Goal: Information Seeking & Learning: Learn about a topic

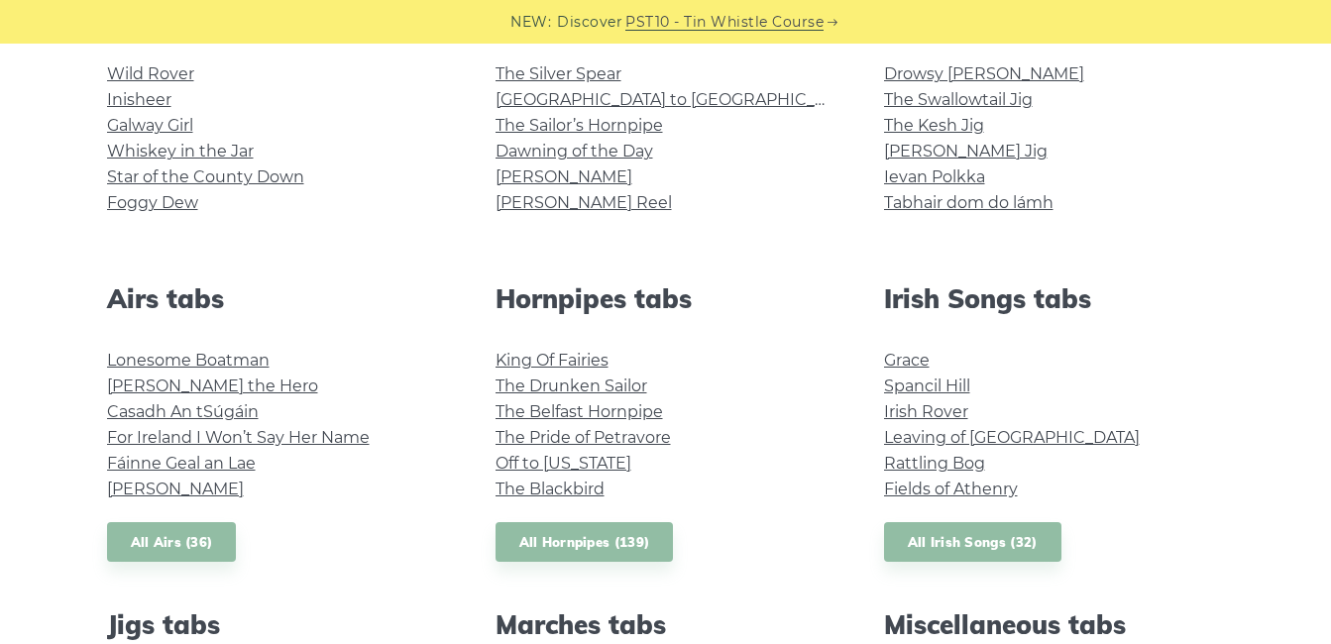
scroll to position [396, 0]
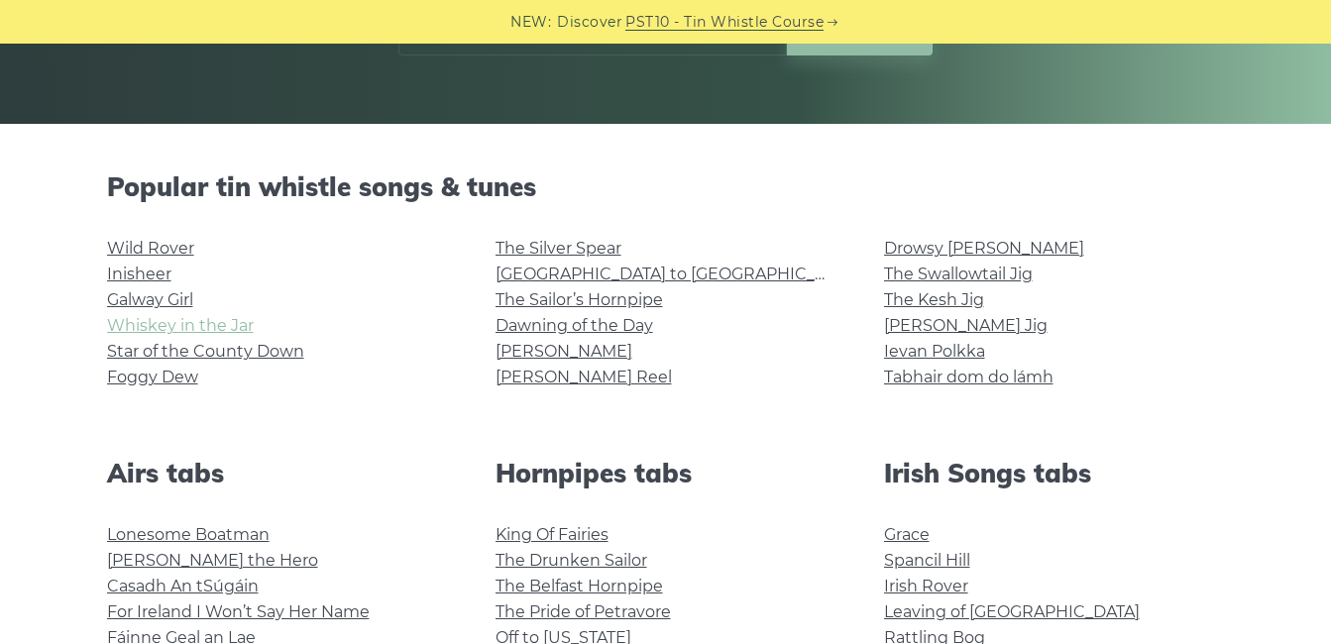
click at [215, 324] on link "Whiskey in the Jar" at bounding box center [180, 325] width 147 height 19
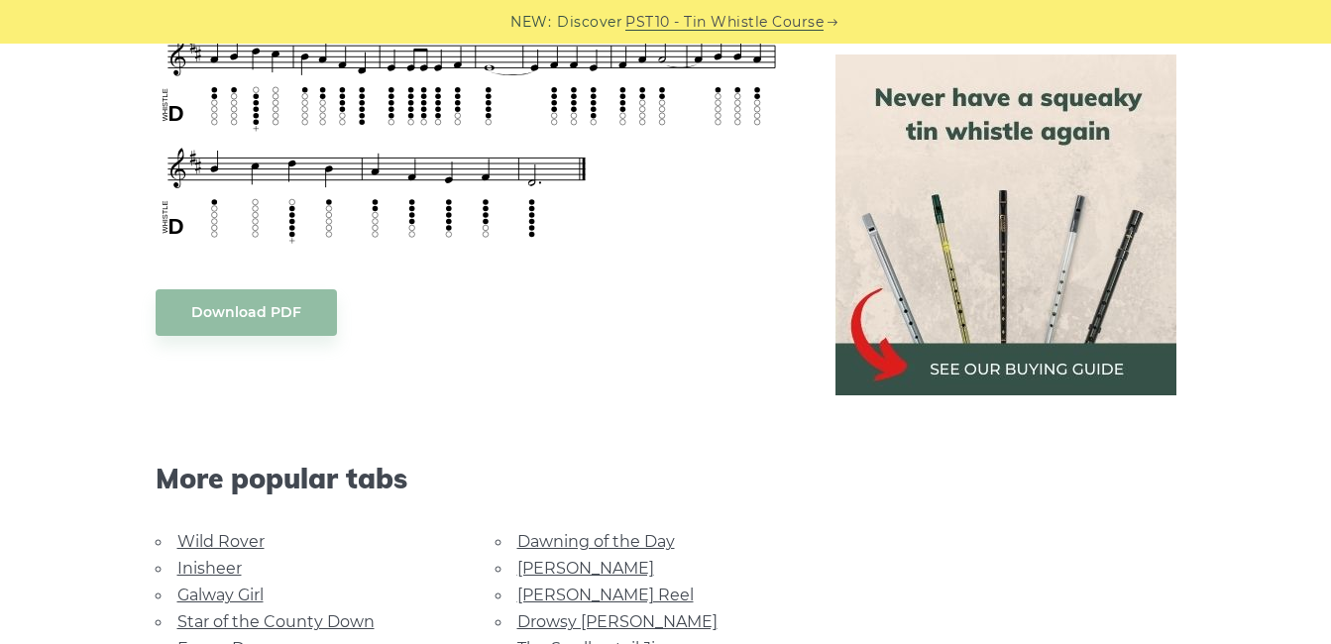
scroll to position [1189, 0]
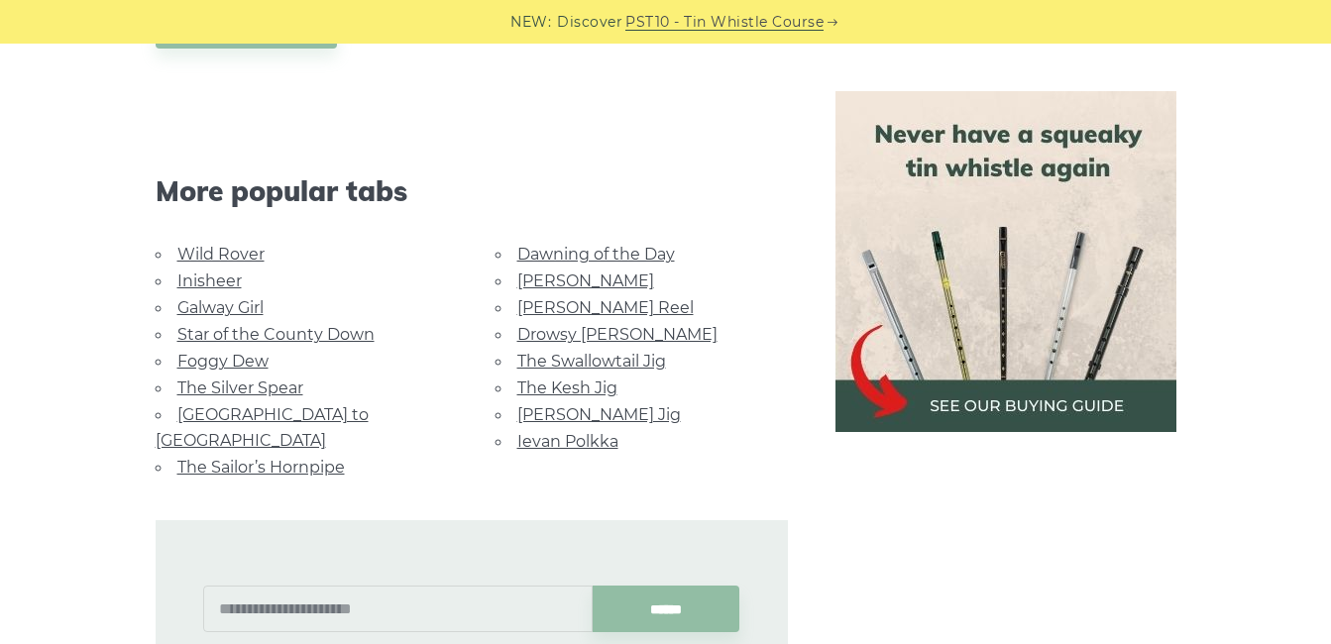
click at [333, 335] on link "Star of the County Down" at bounding box center [275, 334] width 197 height 19
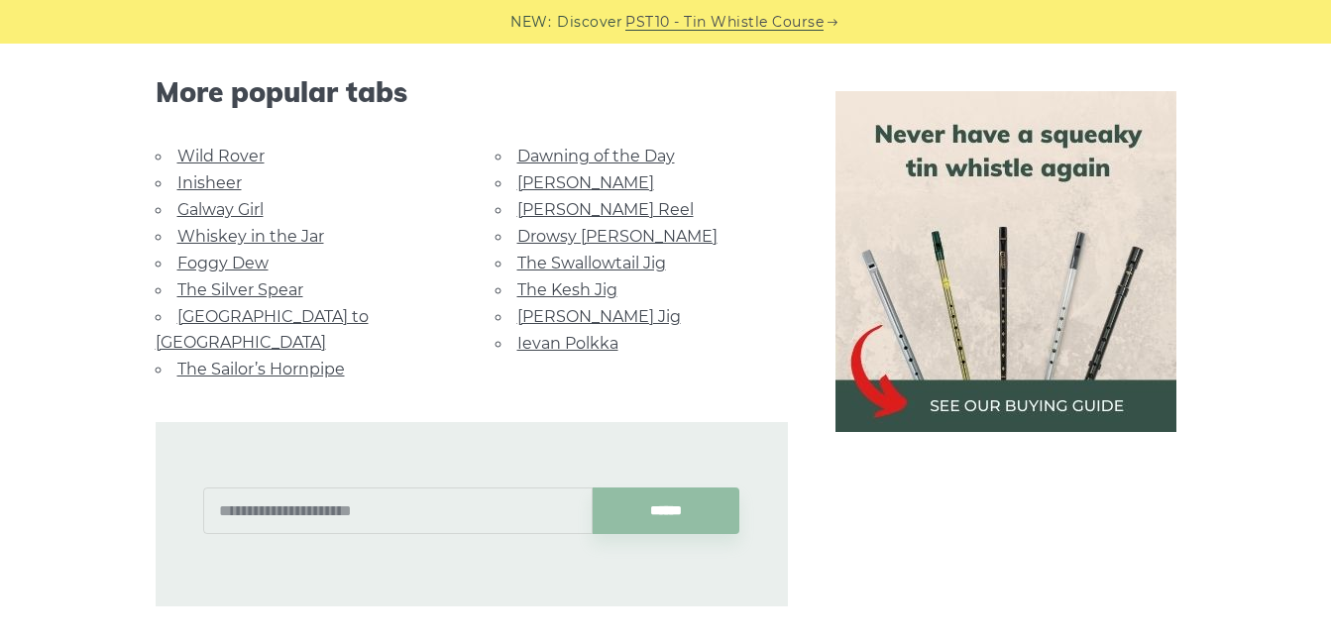
scroll to position [1288, 0]
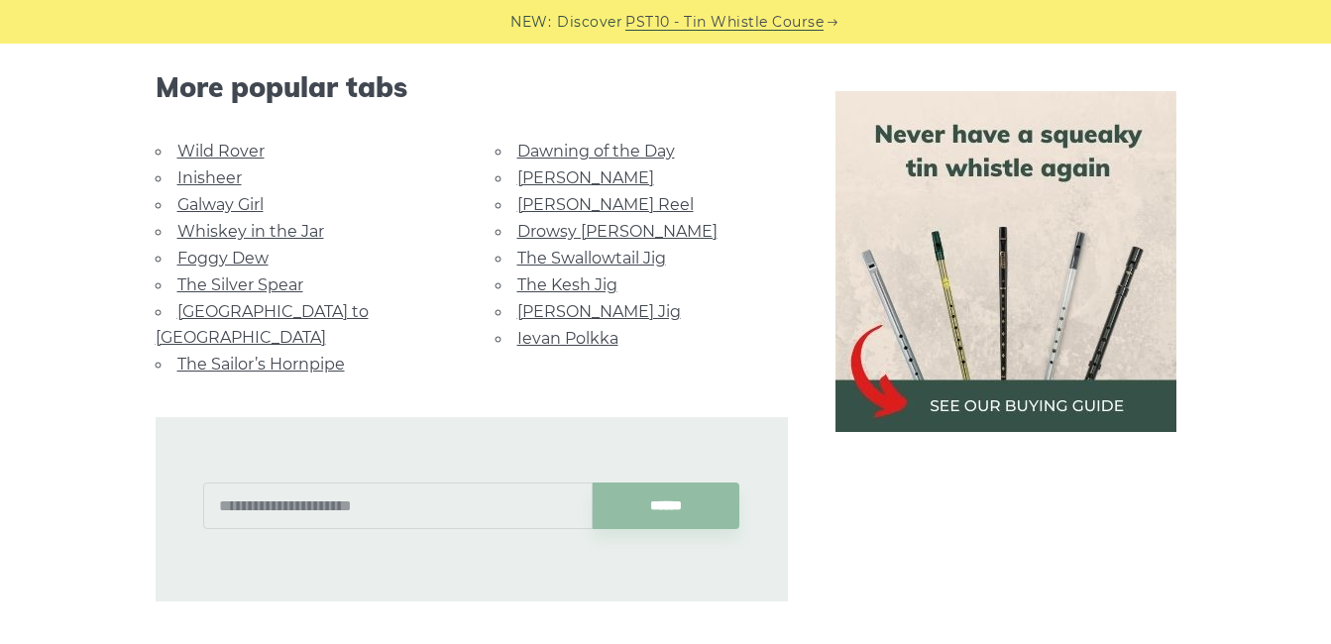
click at [580, 255] on link "The Swallowtail Jig" at bounding box center [591, 258] width 149 height 19
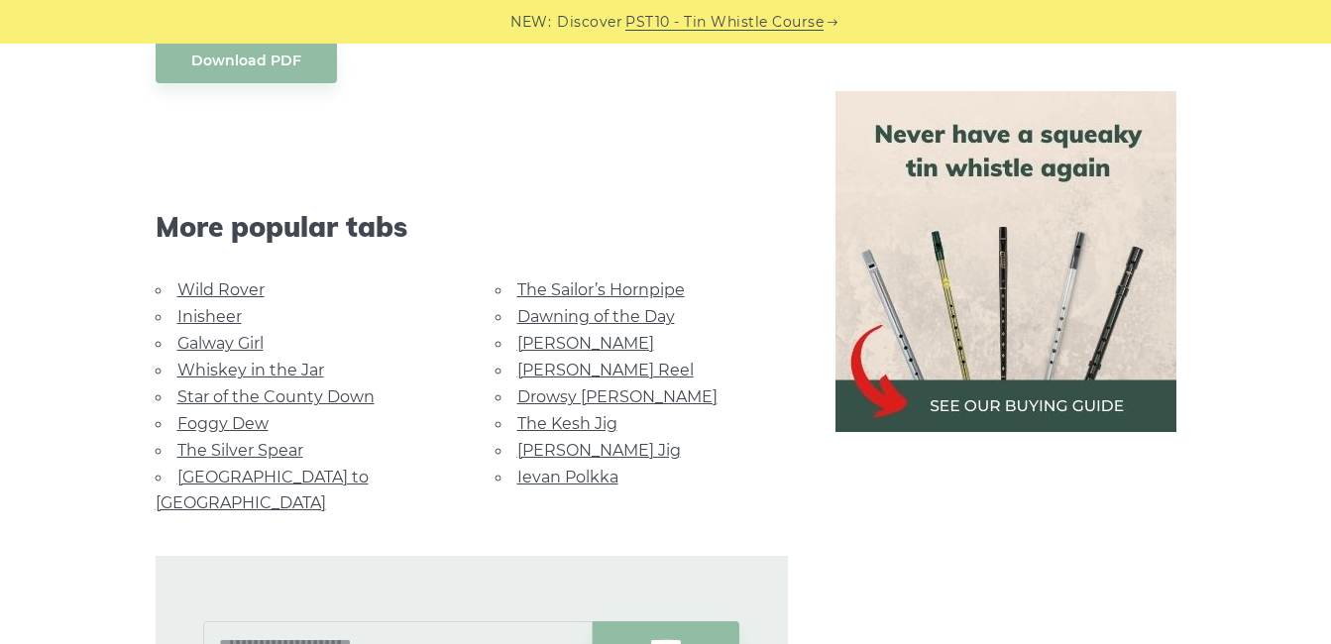
scroll to position [1685, 0]
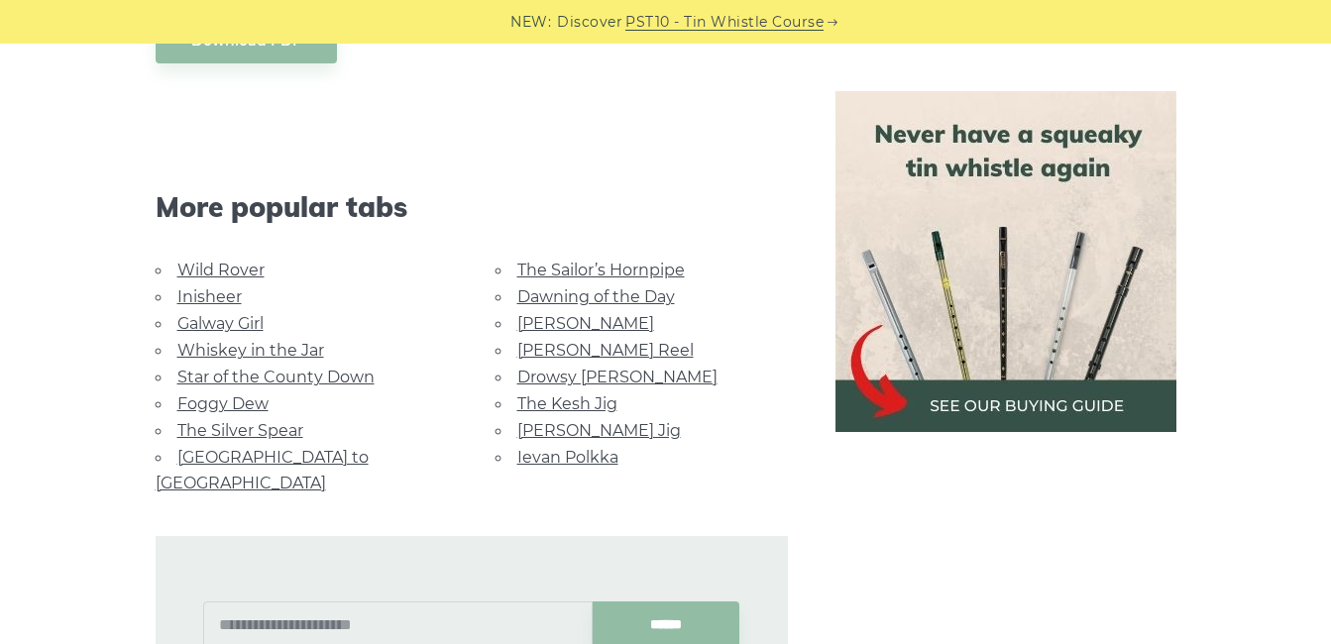
click at [257, 410] on link "Foggy Dew" at bounding box center [222, 403] width 91 height 19
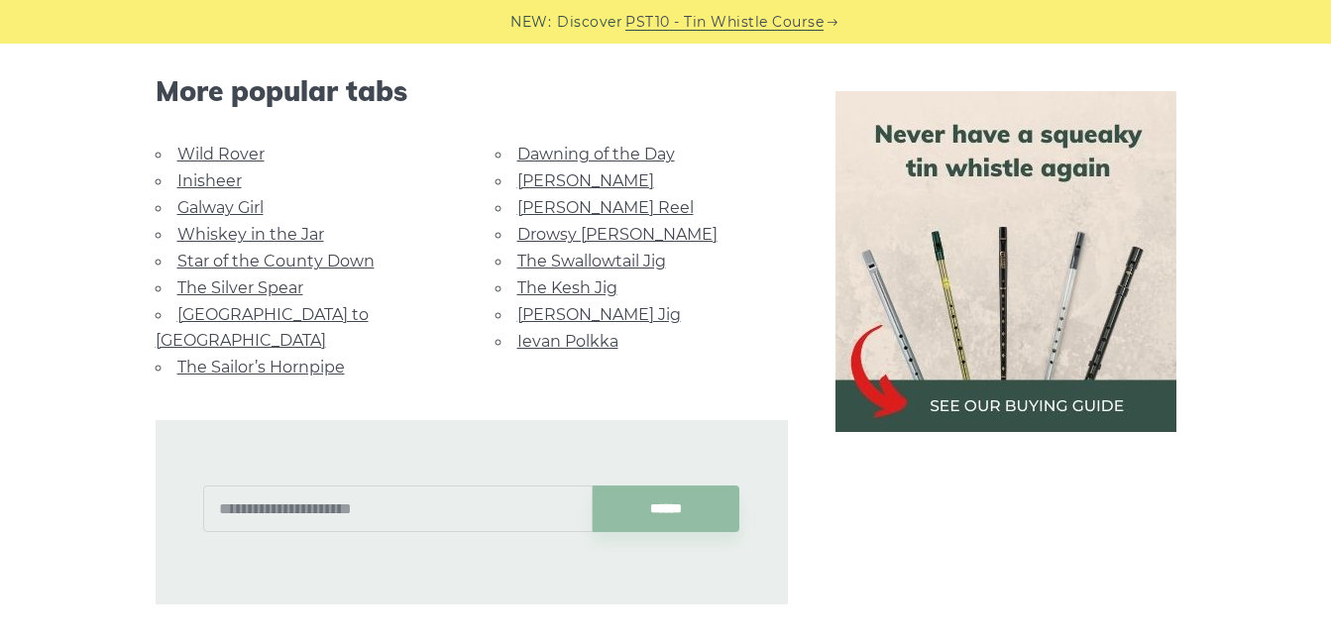
scroll to position [1288, 0]
click at [566, 307] on link "[PERSON_NAME] Jig" at bounding box center [599, 313] width 164 height 19
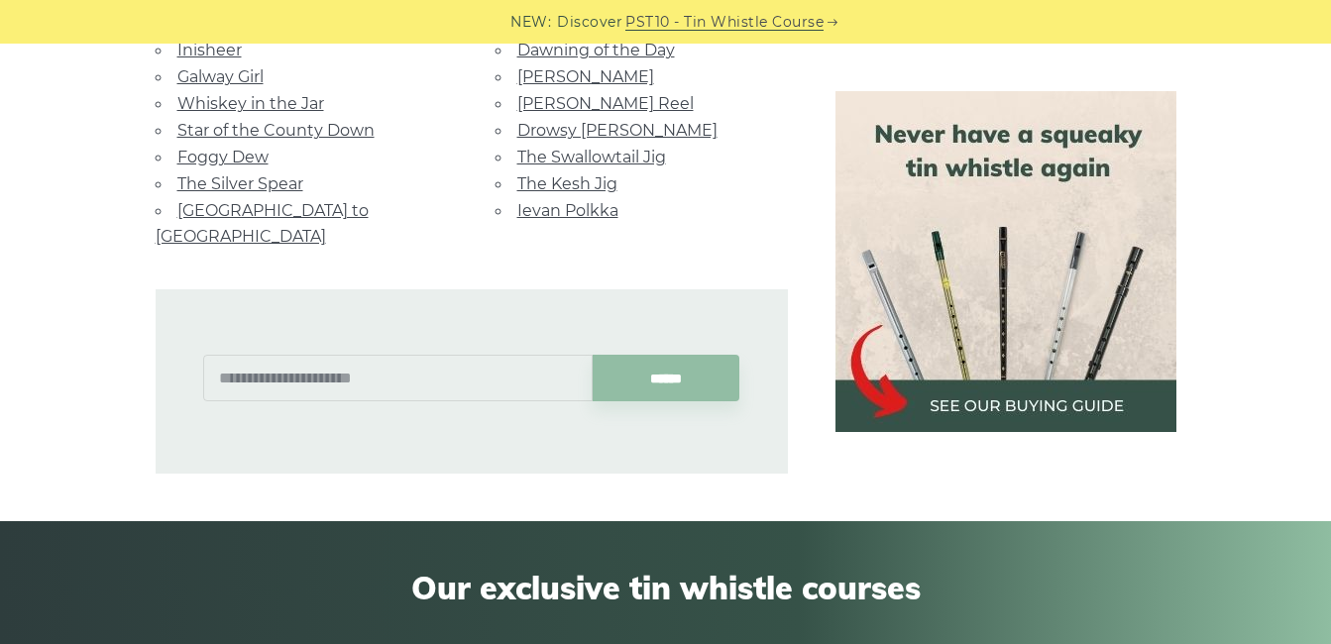
scroll to position [1288, 0]
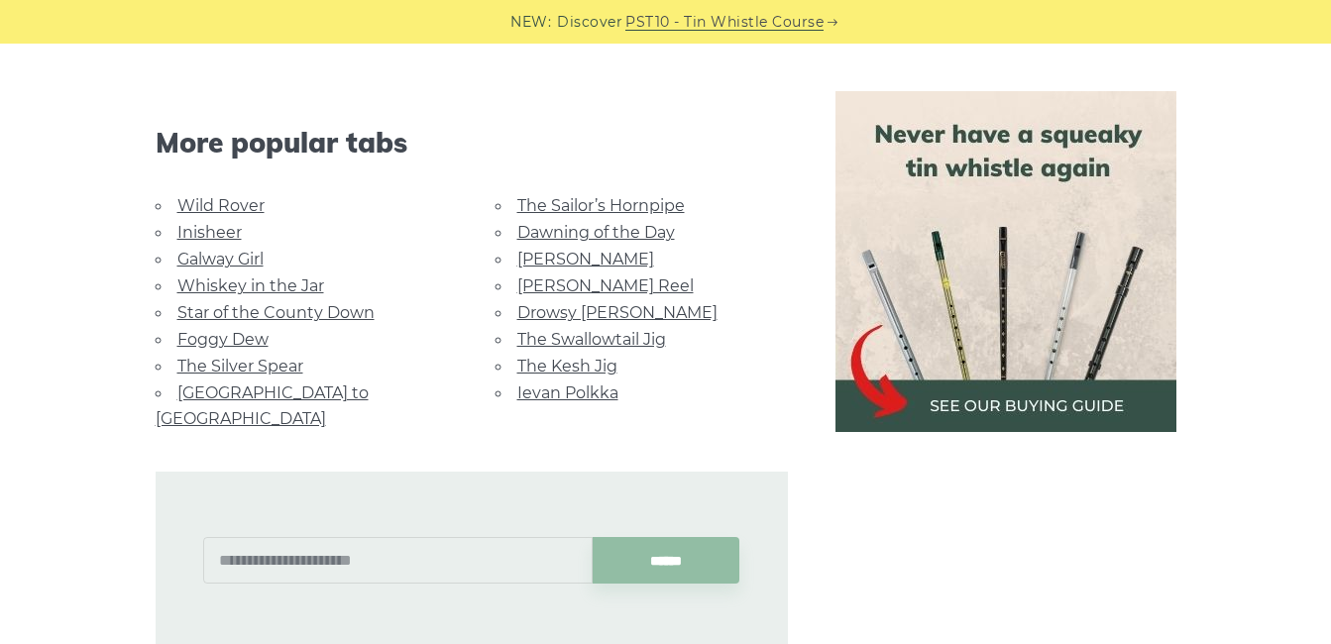
click at [561, 343] on link "The Swallowtail Jig" at bounding box center [591, 339] width 149 height 19
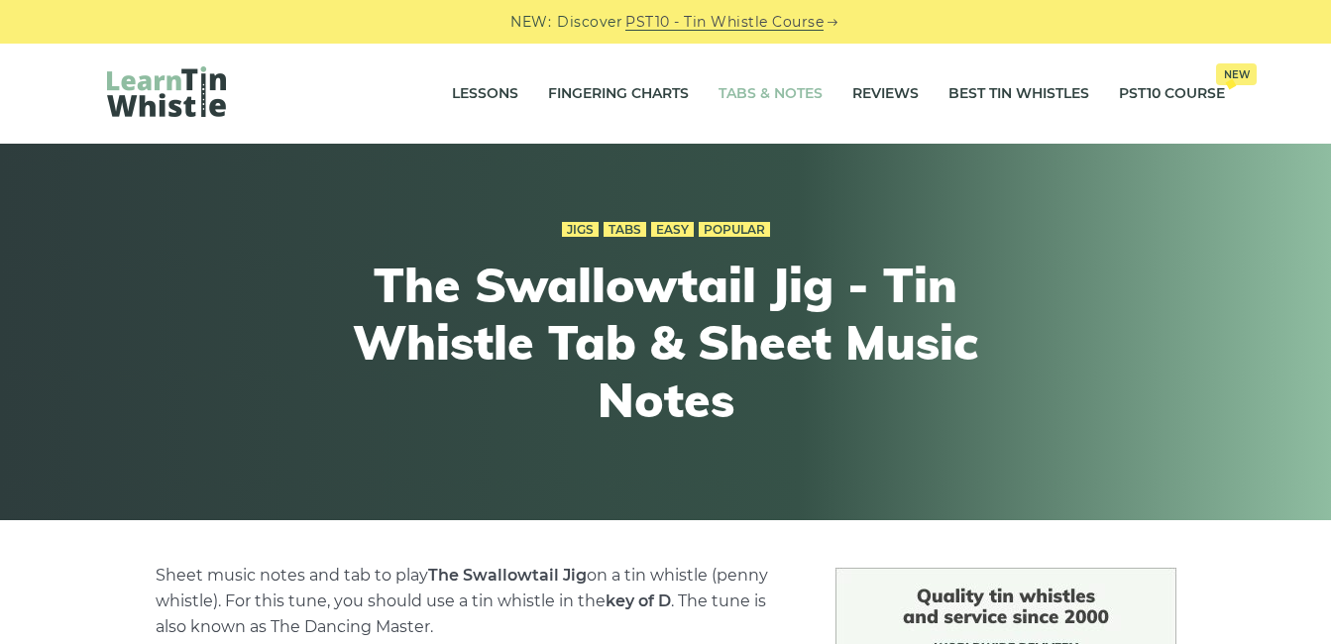
click at [769, 96] on link "Tabs & Notes" at bounding box center [771, 94] width 104 height 50
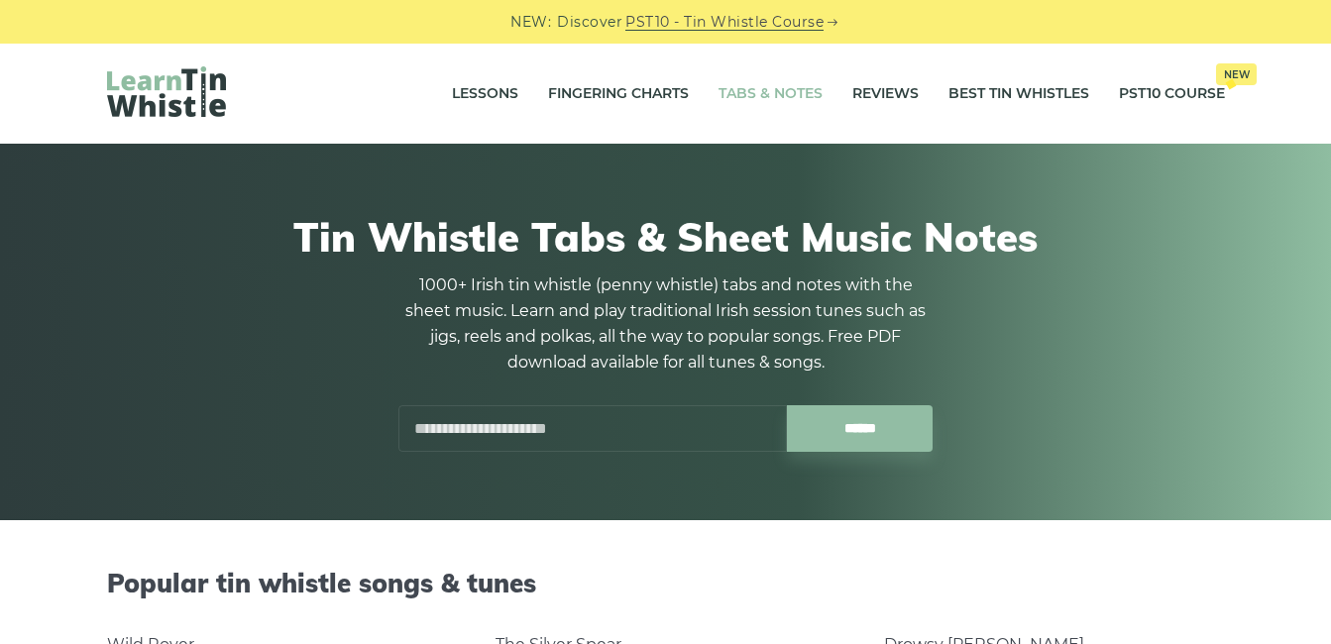
click at [519, 437] on input "text" at bounding box center [592, 428] width 389 height 47
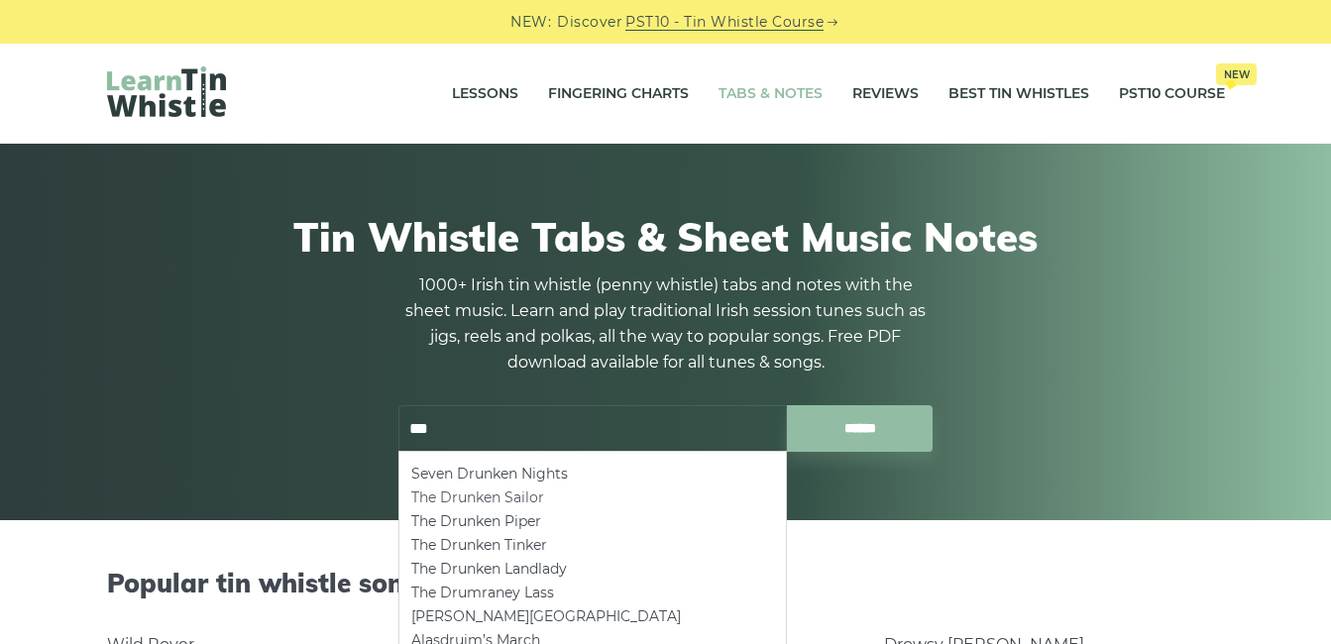
click at [545, 498] on li "The Drunken Sailor" at bounding box center [592, 498] width 363 height 24
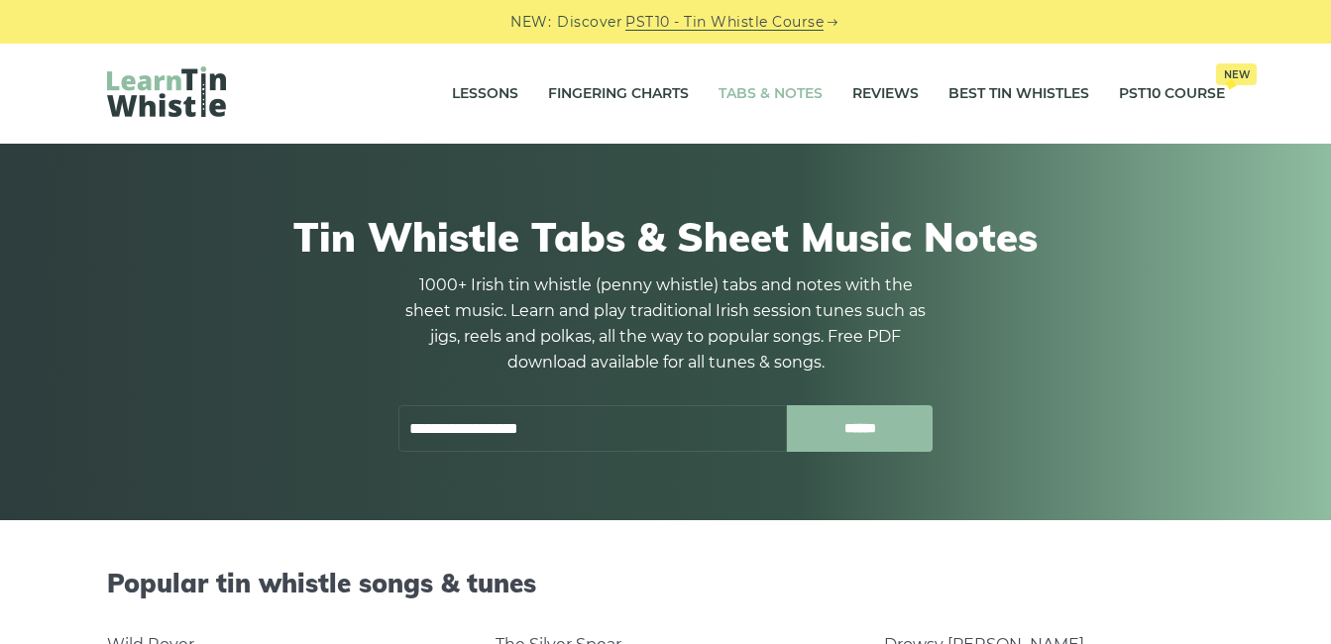
type input "**********"
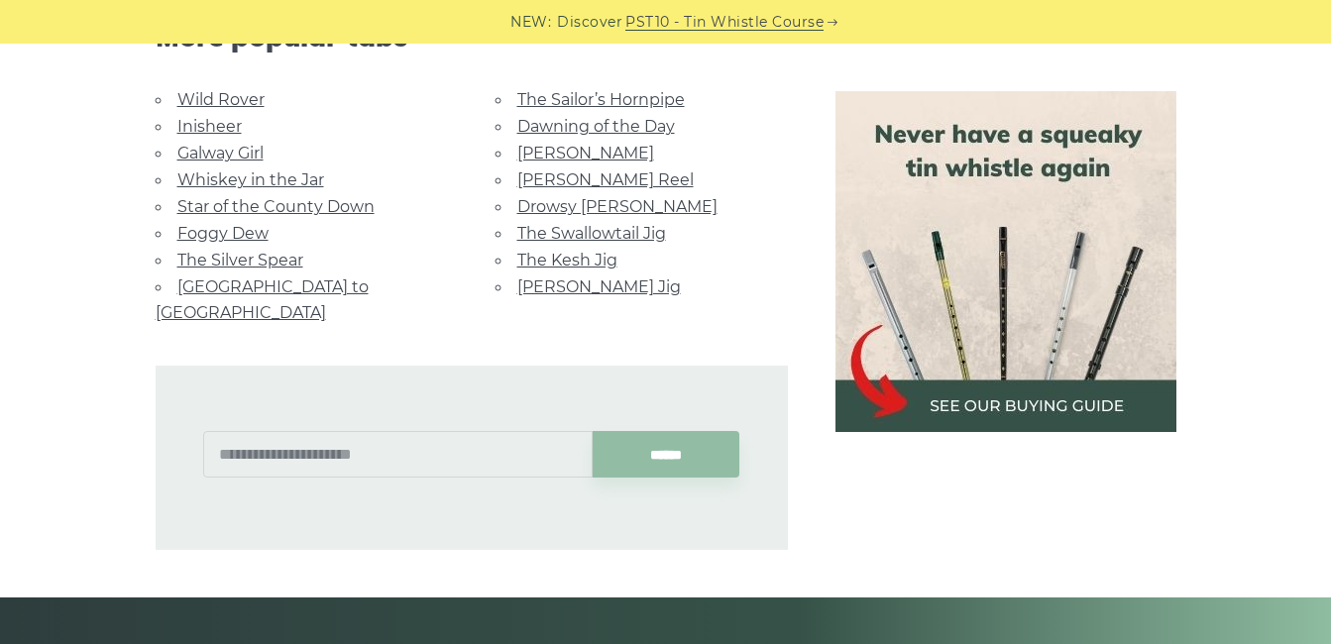
scroll to position [3370, 0]
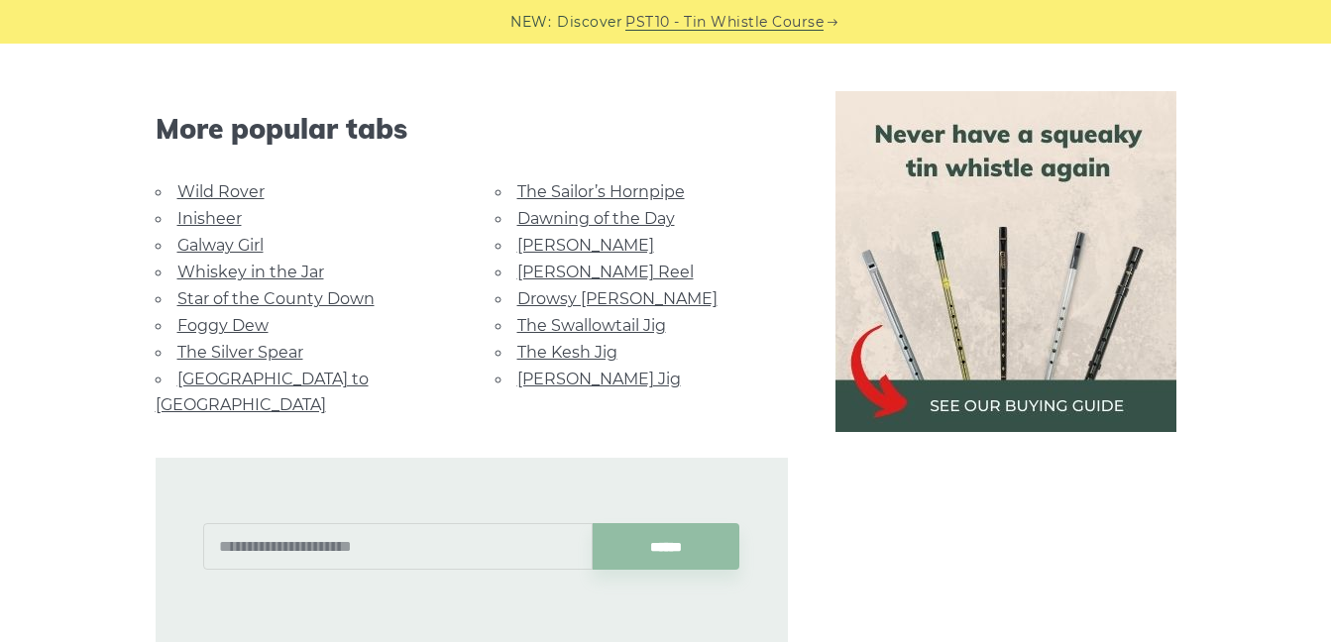
click at [617, 331] on link "The Swallowtail Jig" at bounding box center [591, 325] width 149 height 19
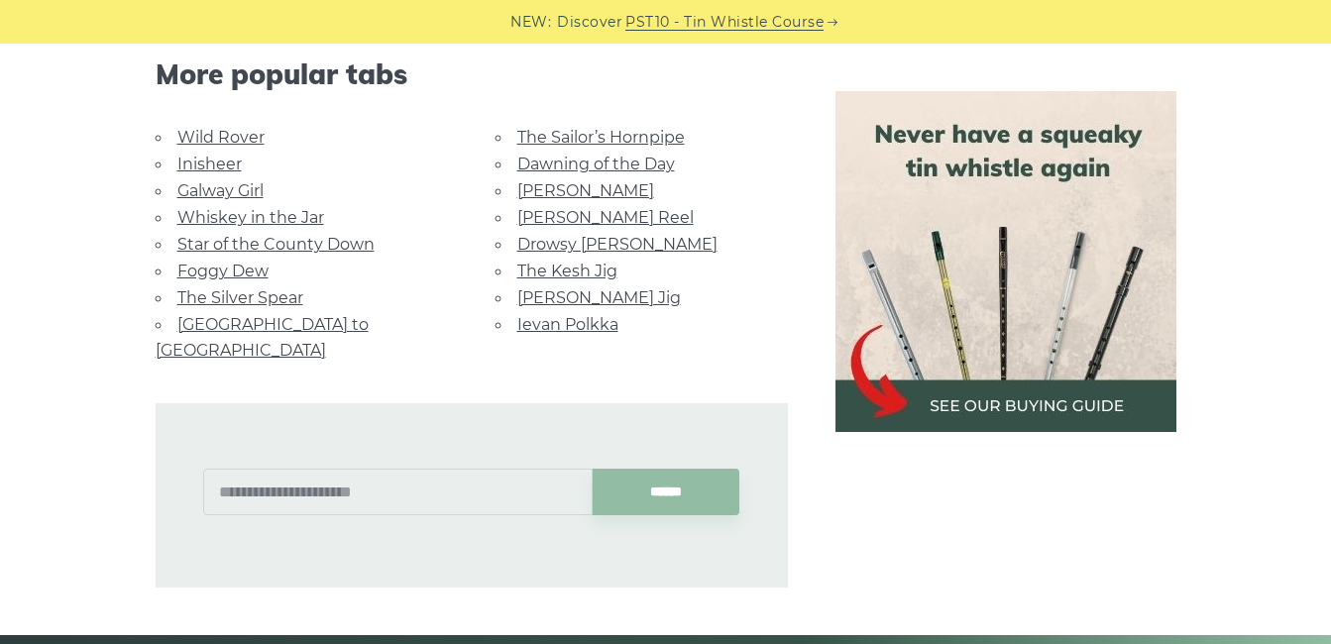
scroll to position [1784, 0]
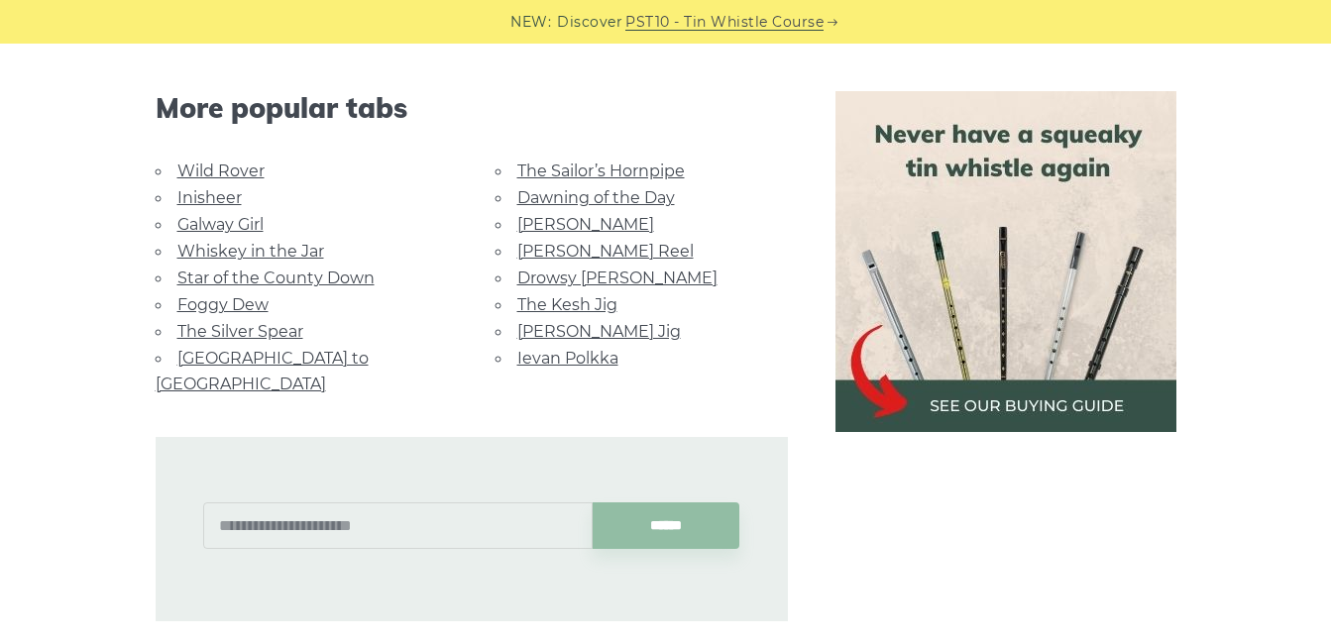
click at [295, 254] on link "Whiskey in the Jar" at bounding box center [250, 251] width 147 height 19
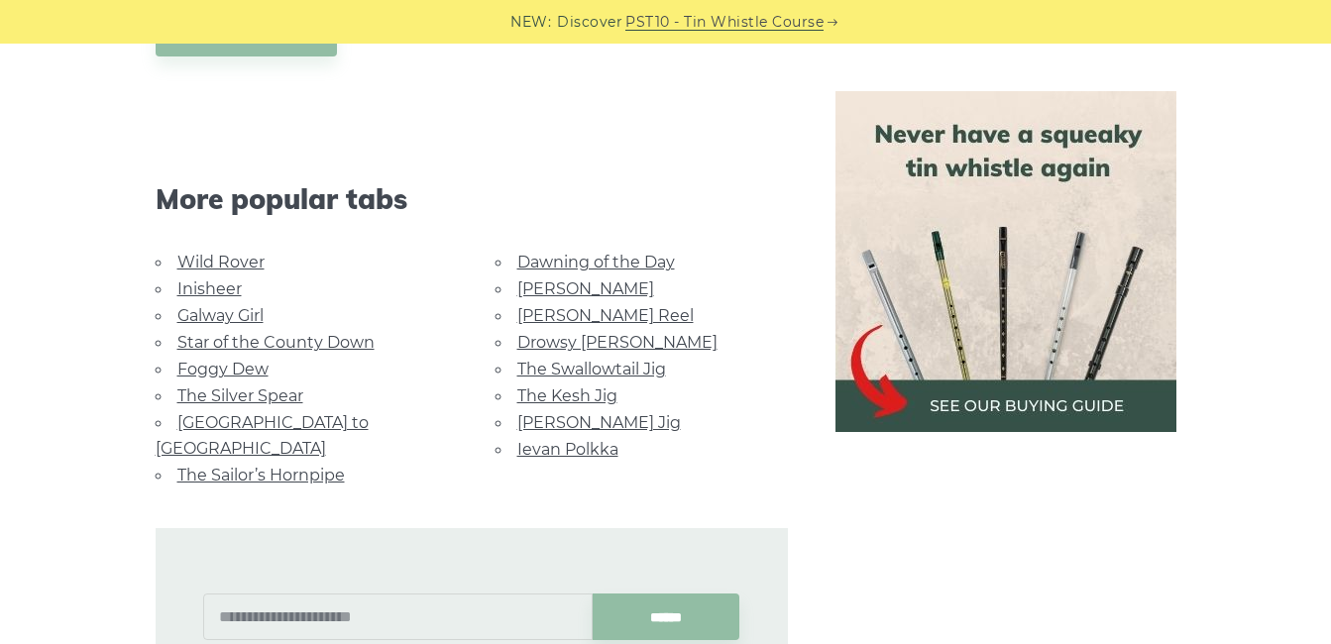
scroll to position [1189, 0]
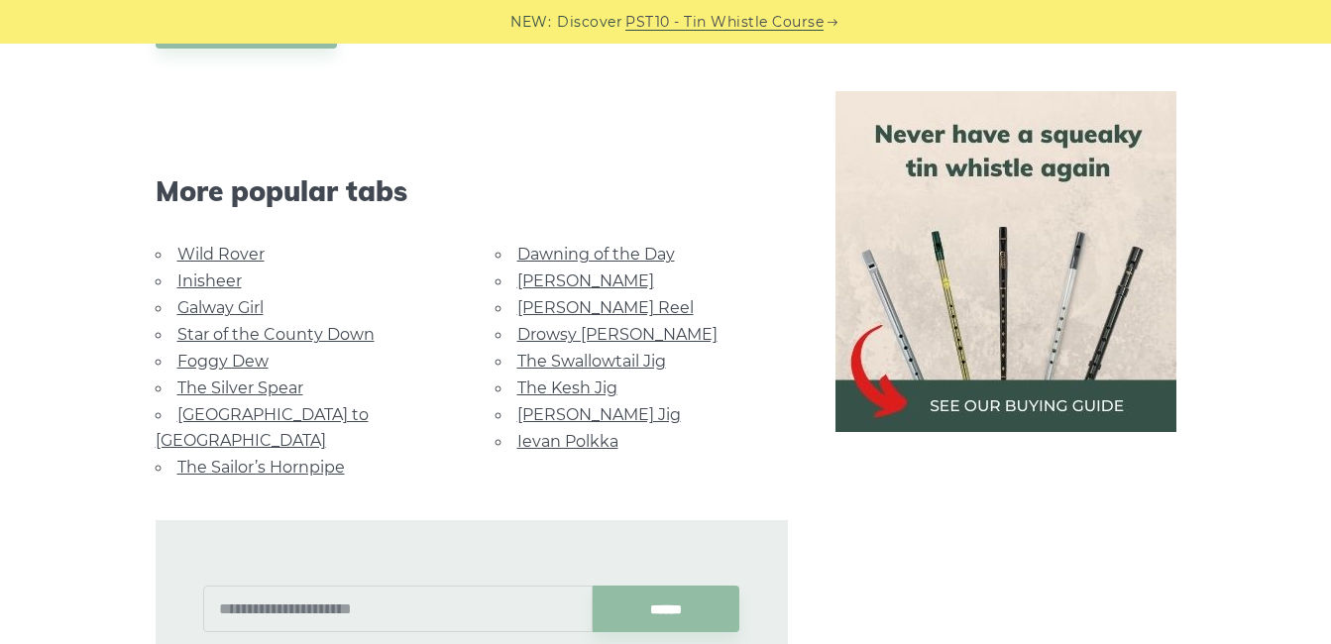
click at [610, 416] on link "[PERSON_NAME] Jig" at bounding box center [599, 414] width 164 height 19
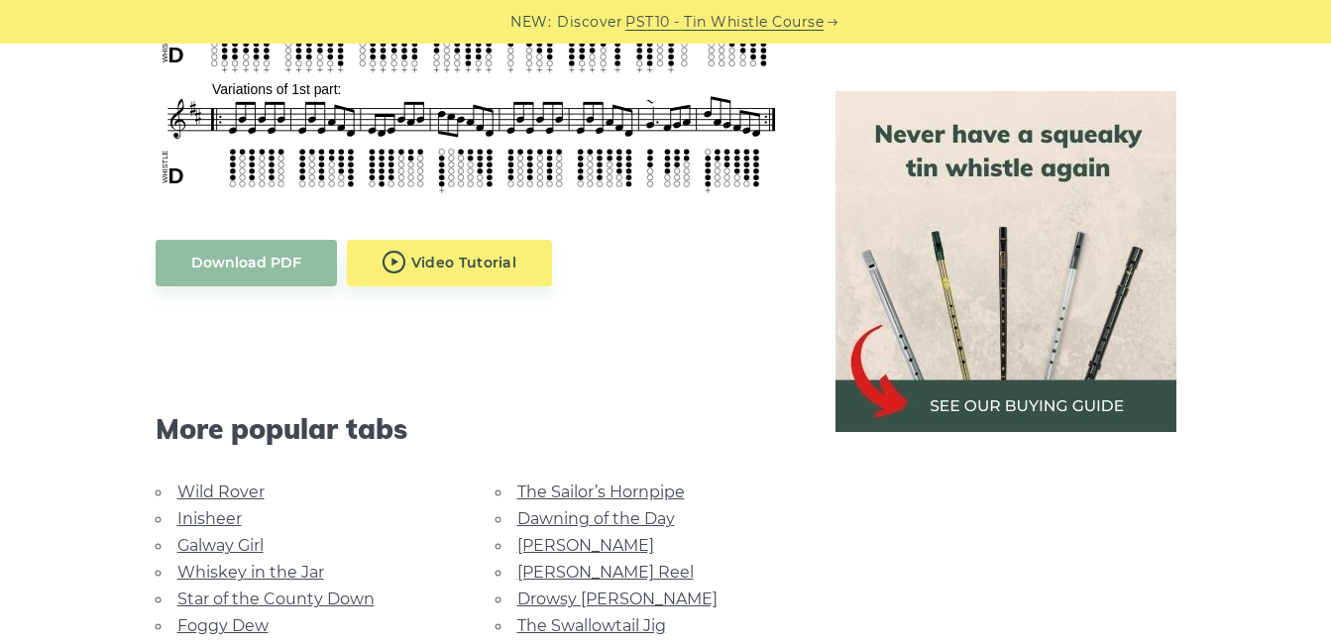
scroll to position [1288, 0]
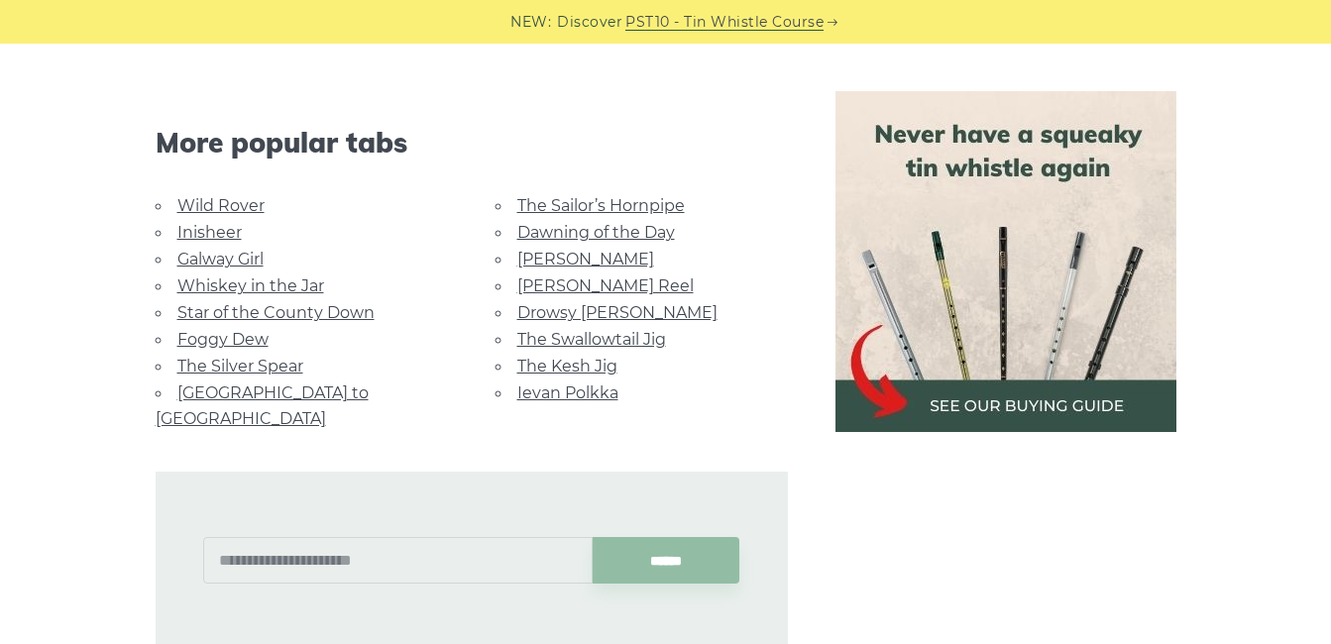
click at [254, 399] on link "[GEOGRAPHIC_DATA] to [GEOGRAPHIC_DATA]" at bounding box center [262, 406] width 213 height 45
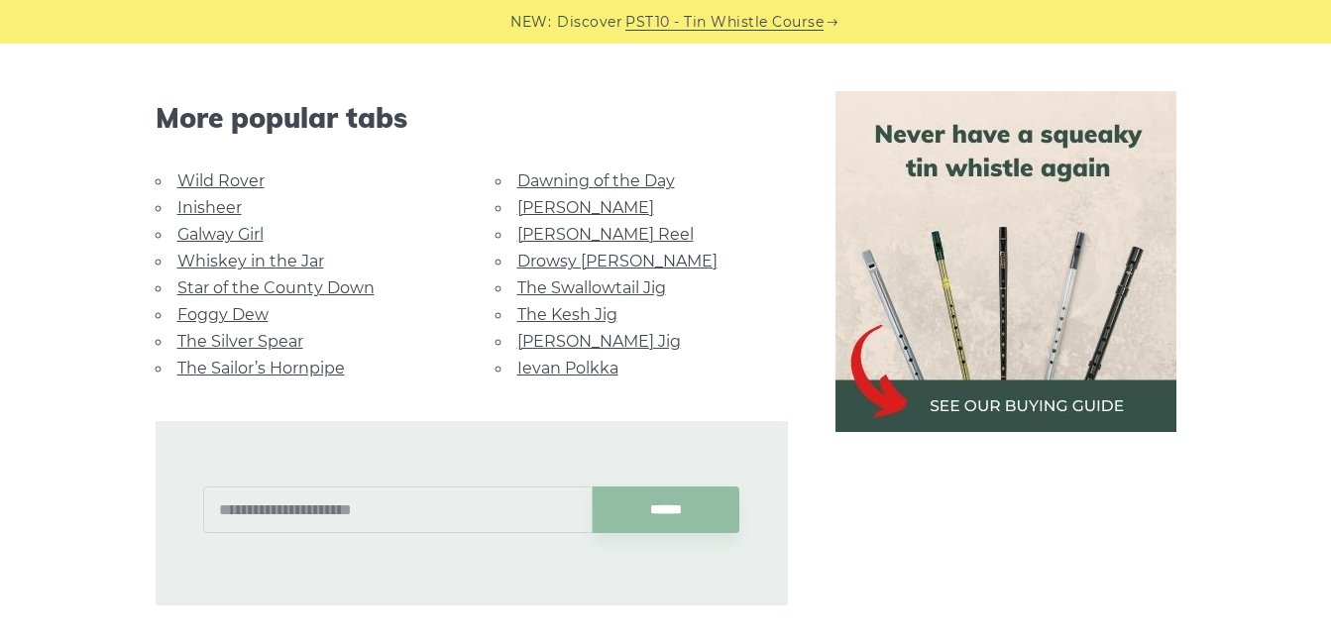
scroll to position [979, 0]
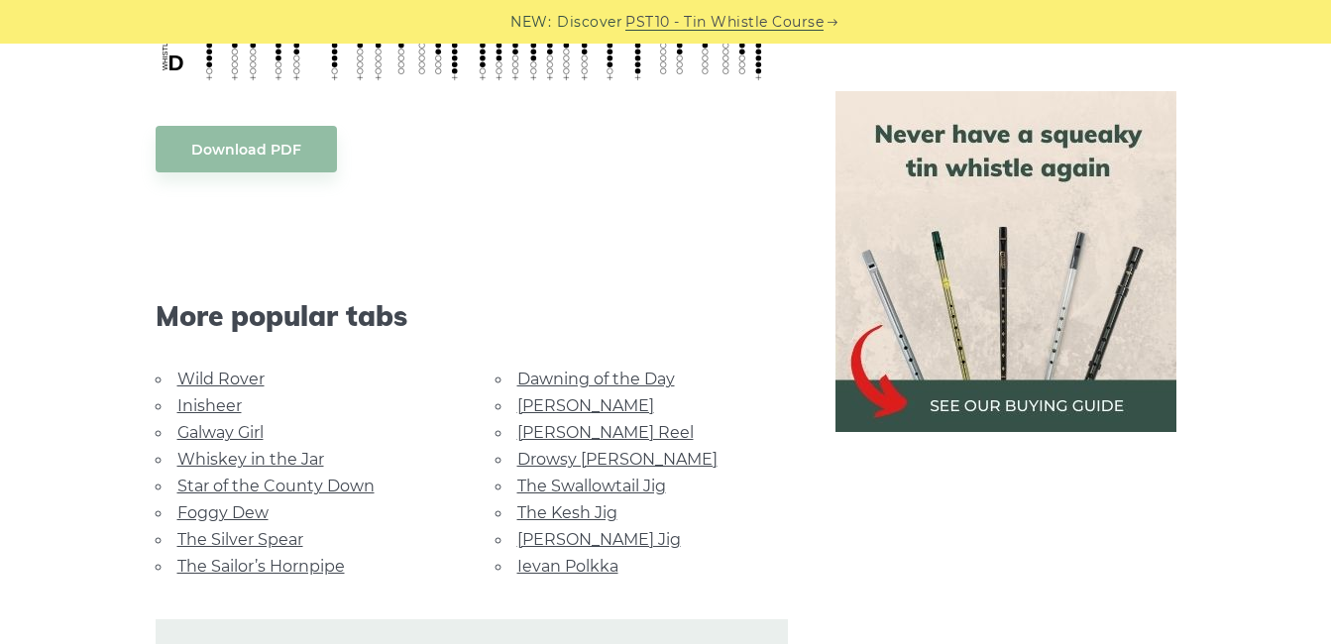
click at [313, 477] on link "Star of the County Down" at bounding box center [275, 486] width 197 height 19
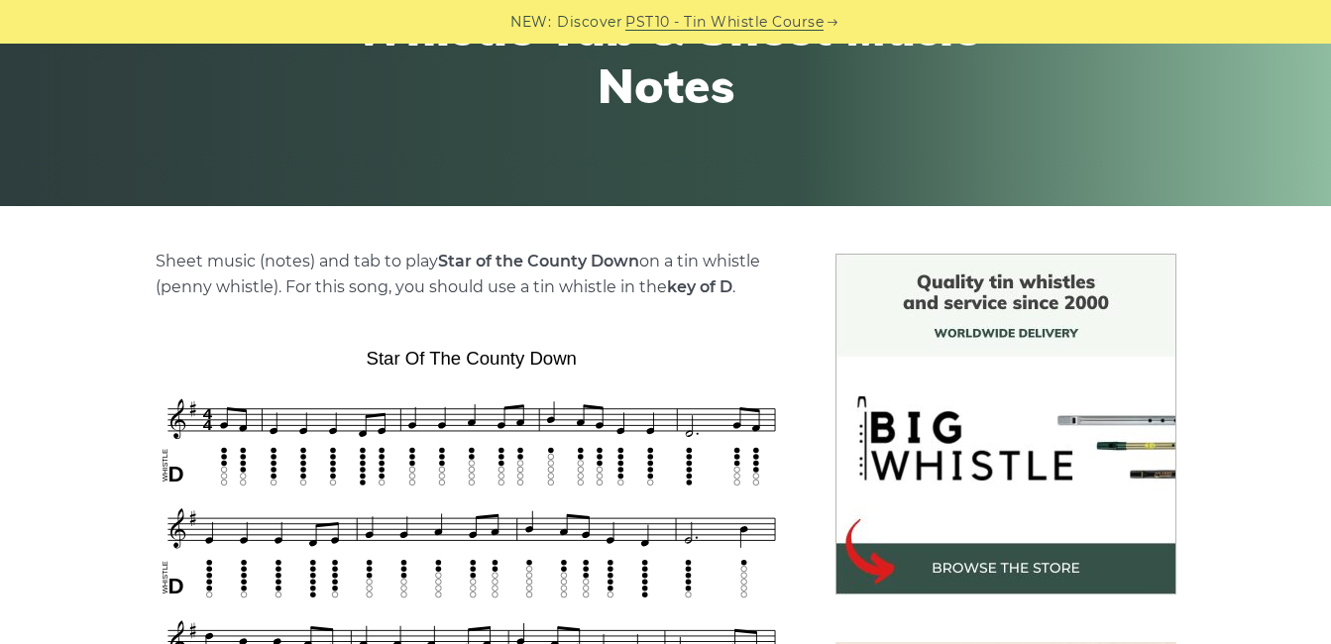
scroll to position [595, 0]
